Goal: Find specific page/section: Find specific page/section

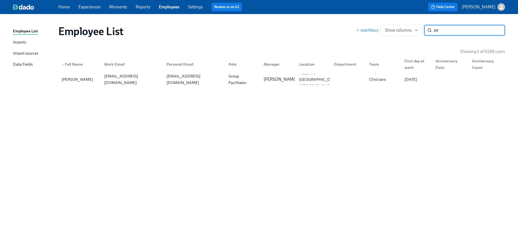
type input "p"
type input "[PERSON_NAME]"
click at [333, 76] on div at bounding box center [347, 79] width 35 height 11
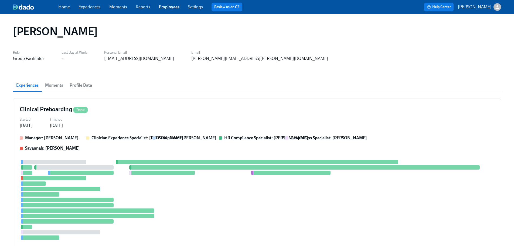
click at [173, 4] on div "Home Experiences Moments Reports Employees Settings Review us on G2" at bounding box center [169, 7] width 222 height 9
click at [173, 7] on link "Employees" at bounding box center [169, 6] width 21 height 5
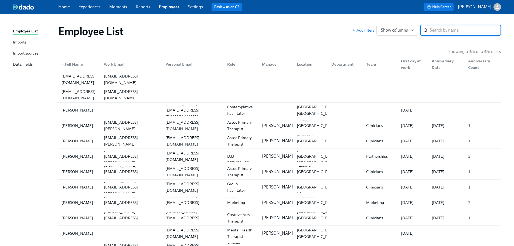
click at [446, 31] on input "search" at bounding box center [465, 30] width 71 height 11
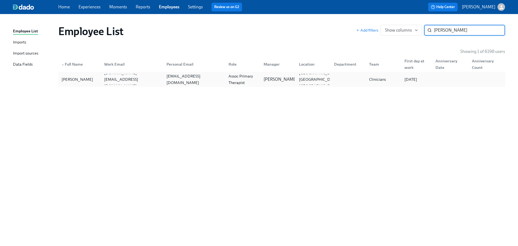
type input "[PERSON_NAME]"
click at [361, 77] on div at bounding box center [347, 79] width 35 height 11
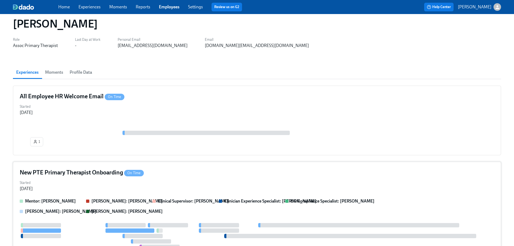
scroll to position [3, 0]
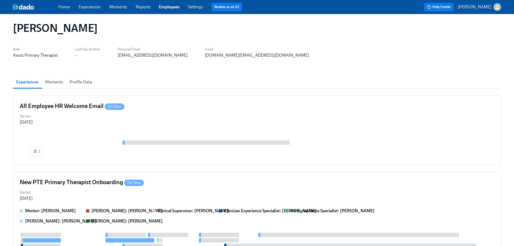
click at [172, 6] on link "Employees" at bounding box center [169, 6] width 21 height 5
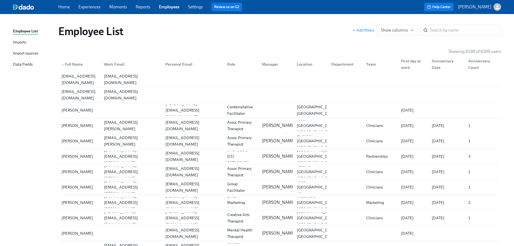
click at [310, 23] on div "Employee List Add filters Show columns ​" at bounding box center [279, 32] width 451 height 22
click at [455, 29] on input "search" at bounding box center [465, 30] width 71 height 11
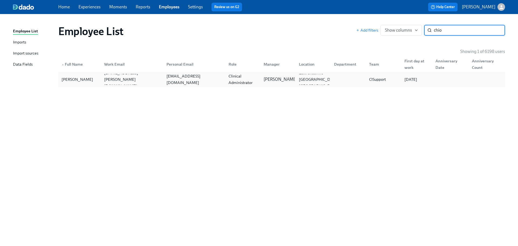
type input "chio"
click at [367, 79] on div "ClSupport" at bounding box center [377, 79] width 21 height 6
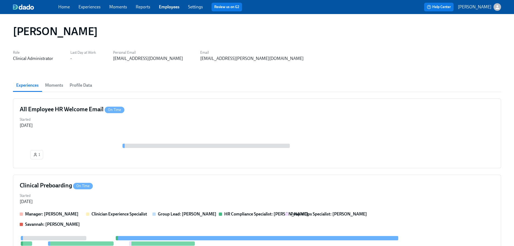
click at [170, 7] on link "Employees" at bounding box center [169, 6] width 21 height 5
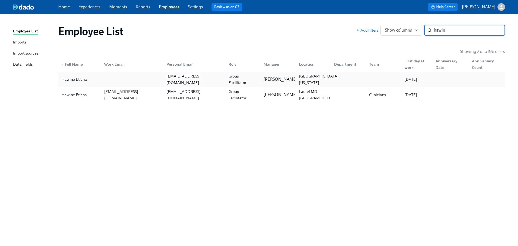
type input "hawin"
click at [305, 79] on div "[GEOGRAPHIC_DATA], [US_STATE]" at bounding box center [319, 79] width 45 height 13
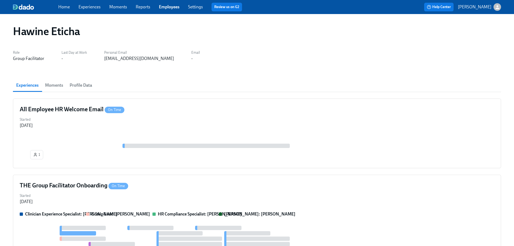
click at [163, 3] on div "Home Experiences Moments Reports Employees Settings Review us on G2" at bounding box center [169, 7] width 222 height 9
click at [167, 8] on link "Employees" at bounding box center [169, 6] width 21 height 5
